Goal: Check status: Check status

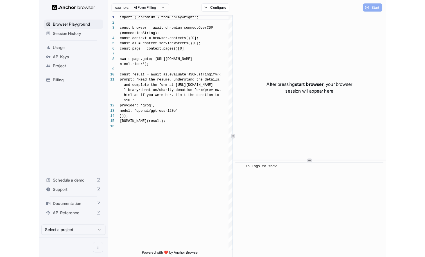
scroll to position [41, 0]
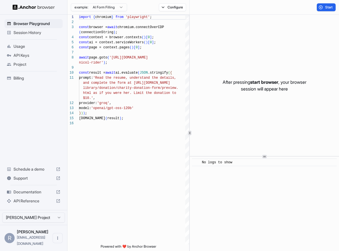
click at [41, 47] on span "Usage" at bounding box center [37, 47] width 47 height 6
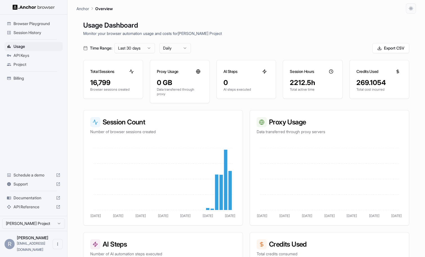
click at [44, 79] on span "Billing" at bounding box center [37, 78] width 47 height 6
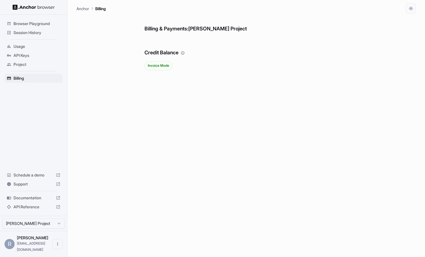
click at [151, 64] on span "Invoice Mode" at bounding box center [159, 66] width 28 height 4
click at [38, 48] on span "Usage" at bounding box center [37, 47] width 47 height 6
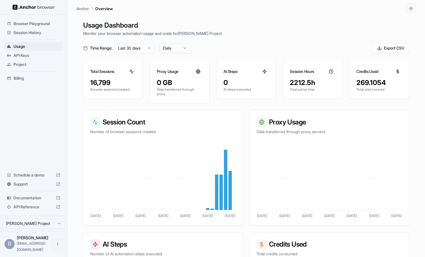
click at [34, 54] on span "API Keys" at bounding box center [37, 56] width 47 height 6
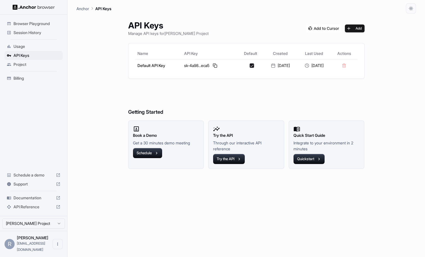
click at [32, 30] on span "Session History" at bounding box center [37, 33] width 47 height 6
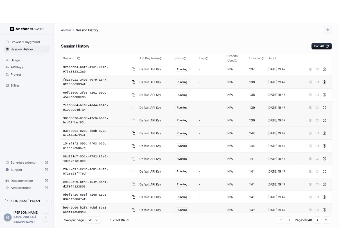
scroll to position [133, 0]
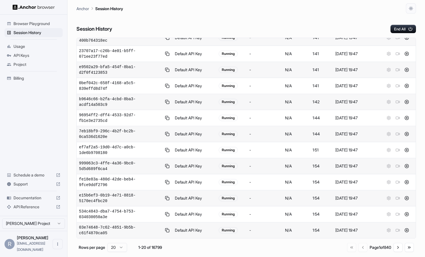
click at [120, 248] on html "Browser Playground Session History Usage API Keys Project Billing Schedule a de…" at bounding box center [212, 128] width 425 height 257
click at [339, 249] on button "Go to next page" at bounding box center [398, 247] width 9 height 9
click at [339, 249] on button "Go to next page" at bounding box center [398, 248] width 9 height 9
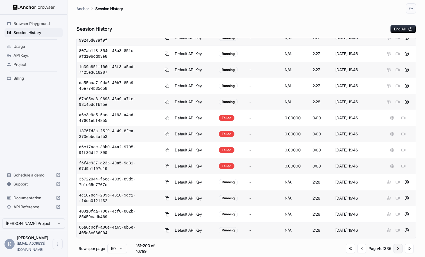
click at [339, 249] on button "Go to next page" at bounding box center [398, 248] width 9 height 9
click at [339, 248] on button "Go to next page" at bounding box center [398, 248] width 9 height 9
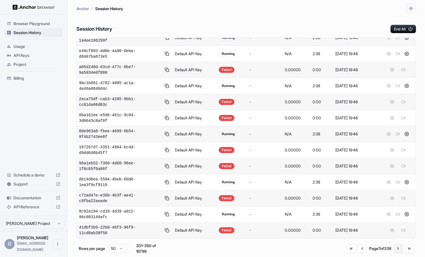
click at [339, 247] on button "Go to next page" at bounding box center [398, 248] width 9 height 9
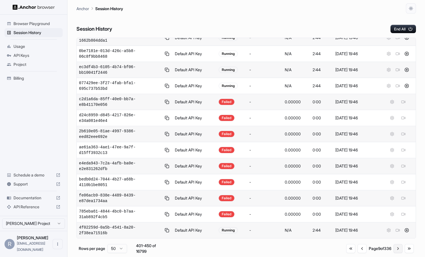
click at [339, 247] on button "Go to next page" at bounding box center [398, 248] width 9 height 9
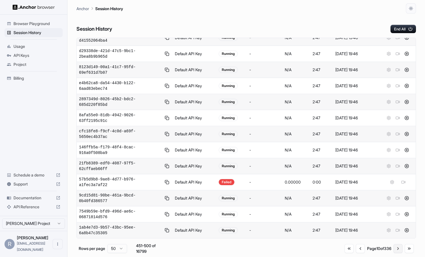
click at [339, 247] on button "Go to next page" at bounding box center [398, 248] width 9 height 9
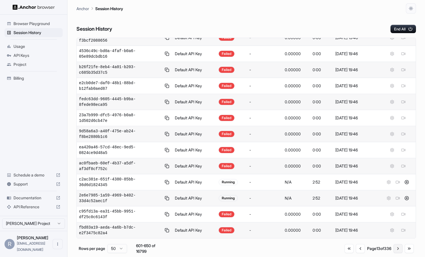
click at [339, 247] on button "Go to next page" at bounding box center [398, 248] width 9 height 9
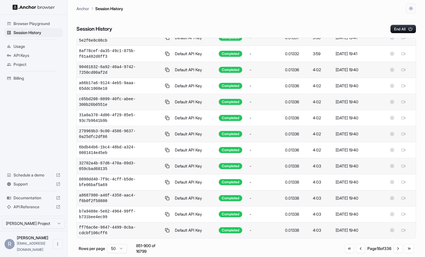
click at [302, 161] on td "0.01338" at bounding box center [297, 166] width 28 height 16
click at [283, 166] on td "-" at bounding box center [266, 166] width 36 height 16
click at [95, 163] on span "32702a4b-87d6-470a-89d3-059cbad68135" at bounding box center [120, 165] width 83 height 11
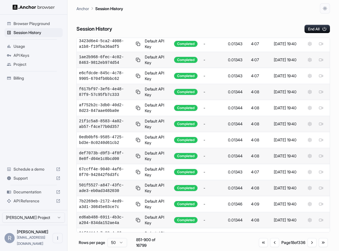
scroll to position [573, 0]
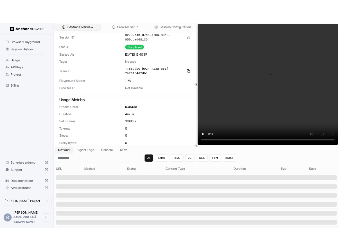
scroll to position [5, 0]
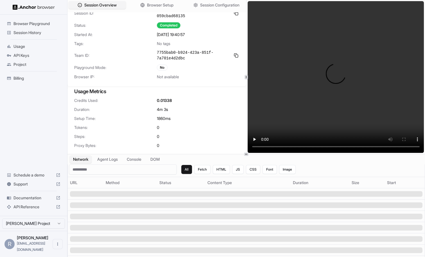
click at [53, 227] on html "Browser Playground Session History Usage API Keys Project Billing Schedule a de…" at bounding box center [212, 128] width 425 height 257
click at [203, 7] on span "Session Configuration" at bounding box center [220, 5] width 41 height 6
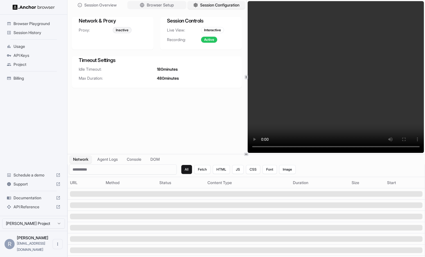
click at [154, 5] on span "Browser Setup" at bounding box center [160, 5] width 27 height 6
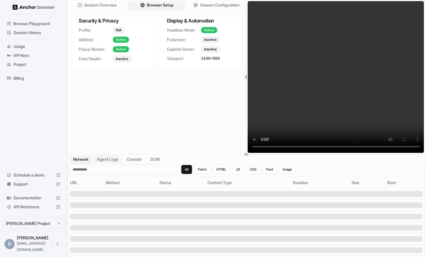
click at [107, 161] on button "Agent Logs" at bounding box center [108, 159] width 28 height 8
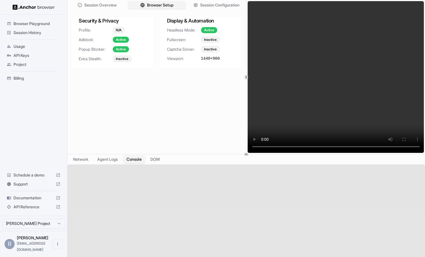
click at [138, 156] on button "Console" at bounding box center [134, 159] width 22 height 8
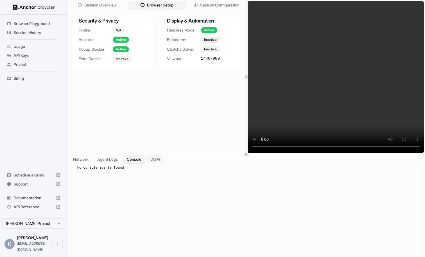
click at [154, 159] on button "DOM" at bounding box center [155, 159] width 17 height 8
click at [113, 159] on button "Agent Logs" at bounding box center [108, 159] width 28 height 8
click at [89, 159] on button "Network" at bounding box center [80, 159] width 23 height 8
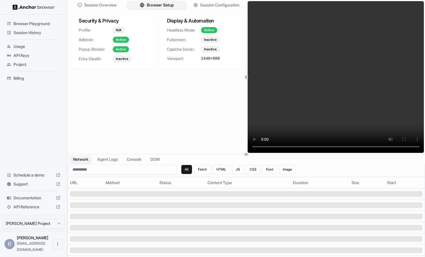
click at [156, 2] on span "Browser Setup" at bounding box center [160, 5] width 27 height 6
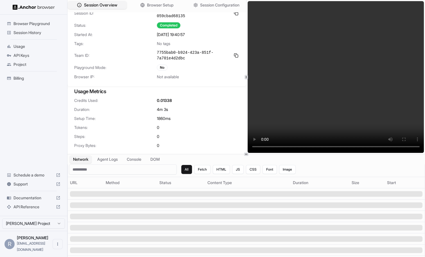
click at [112, 4] on span "Session Overview" at bounding box center [100, 5] width 33 height 6
